Goal: Task Accomplishment & Management: Use online tool/utility

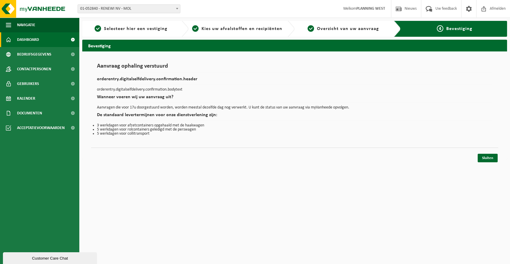
click at [40, 43] on link "Dashboard" at bounding box center [39, 39] width 79 height 15
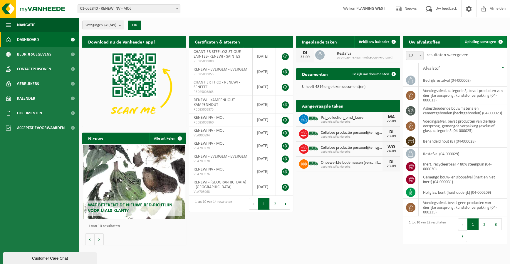
click at [473, 43] on span "Ophaling aanvragen" at bounding box center [480, 42] width 31 height 4
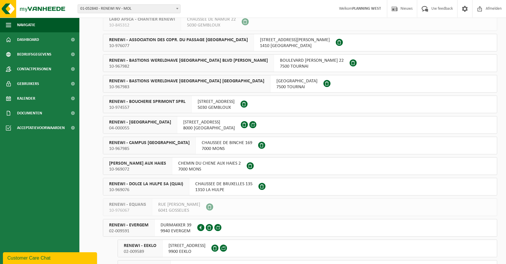
scroll to position [323, 0]
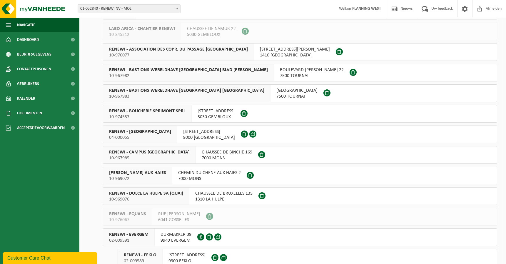
click at [141, 138] on span "04-000055" at bounding box center [140, 138] width 62 height 6
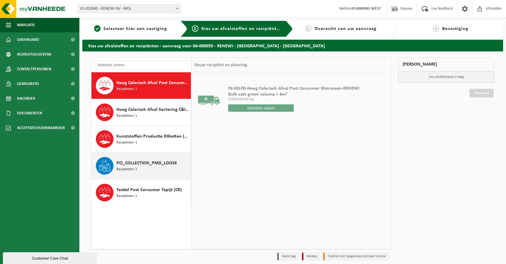
click at [139, 168] on div "PCI_COLLECTION_PMD_LOOSE Recipiënten: 1" at bounding box center [152, 166] width 73 height 18
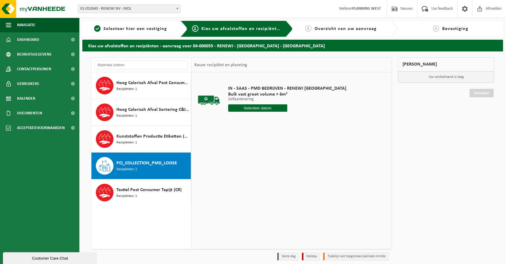
click at [259, 109] on input "text" at bounding box center [257, 107] width 59 height 7
click at [275, 161] on div "19" at bounding box center [275, 160] width 10 height 9
type input "Van [DATE]"
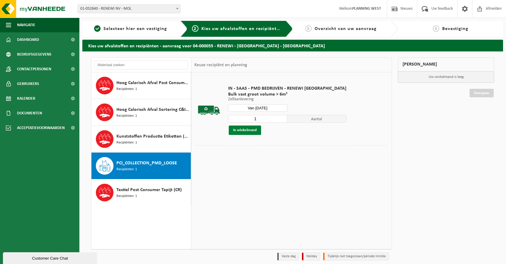
click at [246, 130] on button "In winkelmand" at bounding box center [245, 130] width 32 height 9
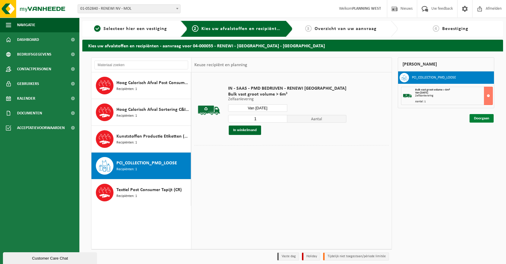
click at [491, 119] on link "Doorgaan" at bounding box center [482, 118] width 24 height 9
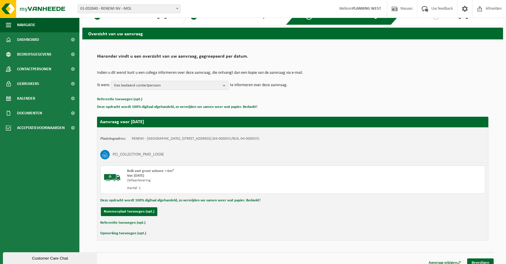
scroll to position [18, 0]
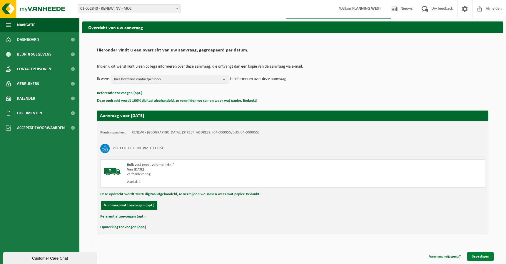
click at [488, 258] on link "Bevestigen" at bounding box center [480, 256] width 26 height 9
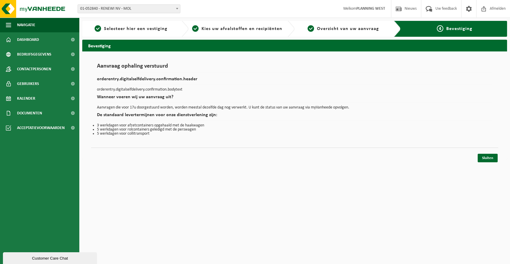
click at [488, 153] on div "Sluiten" at bounding box center [295, 151] width 408 height 6
click at [488, 157] on link "Sluiten" at bounding box center [488, 158] width 20 height 9
